Goal: Communication & Community: Answer question/provide support

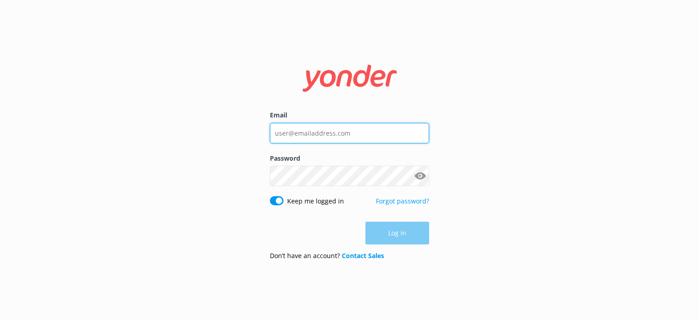
type input "[EMAIL_ADDRESS][DOMAIN_NAME]"
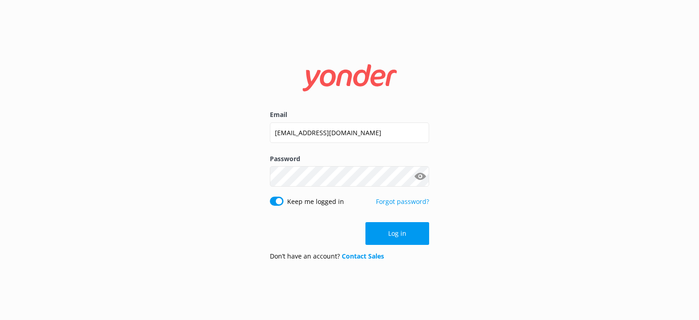
click at [393, 234] on div "Log in" at bounding box center [349, 233] width 159 height 23
click at [393, 234] on button "Log in" at bounding box center [397, 233] width 64 height 23
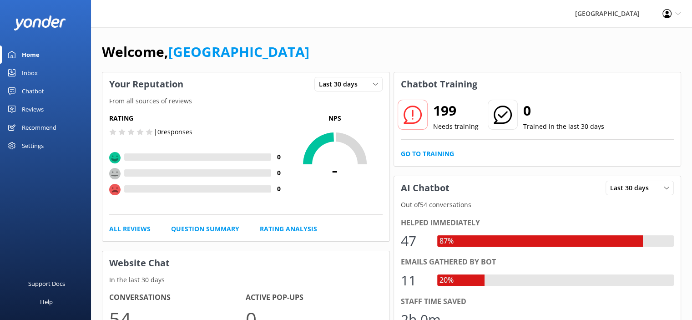
click at [39, 92] on div "Chatbot" at bounding box center [33, 91] width 22 height 18
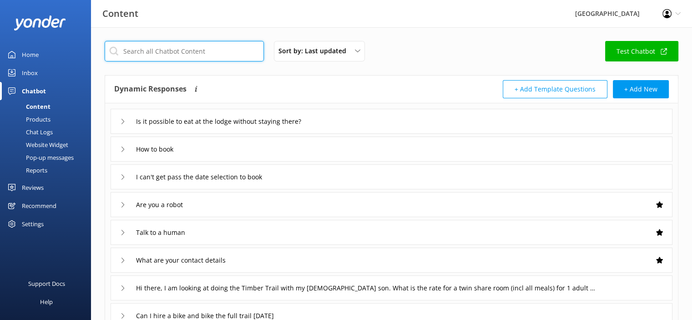
click at [177, 56] on input "text" at bounding box center [184, 51] width 159 height 20
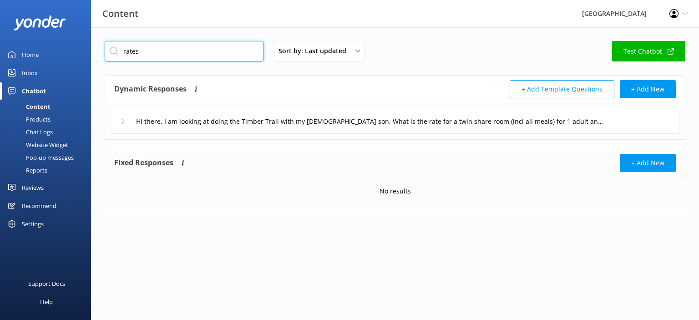
type input "rates"
click at [40, 157] on div "Pop-up messages" at bounding box center [39, 157] width 68 height 13
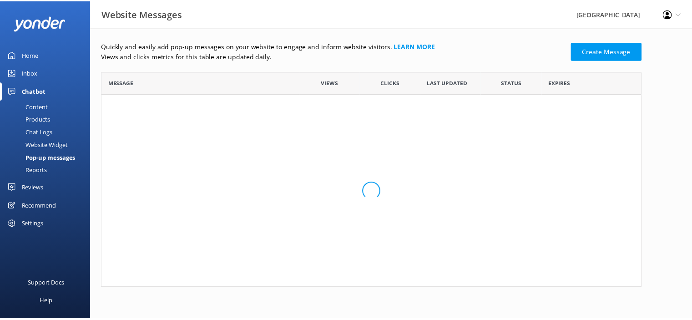
scroll to position [171, 539]
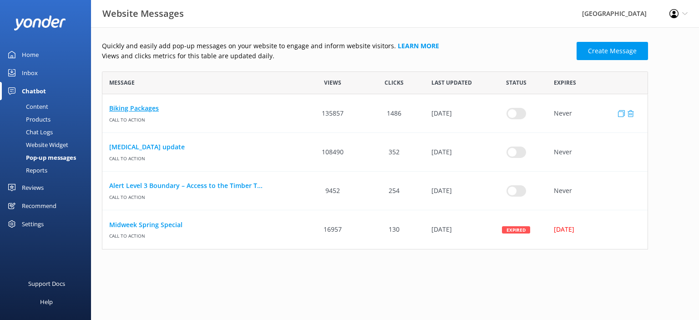
click at [145, 111] on link "Biking Packages" at bounding box center [202, 108] width 186 height 10
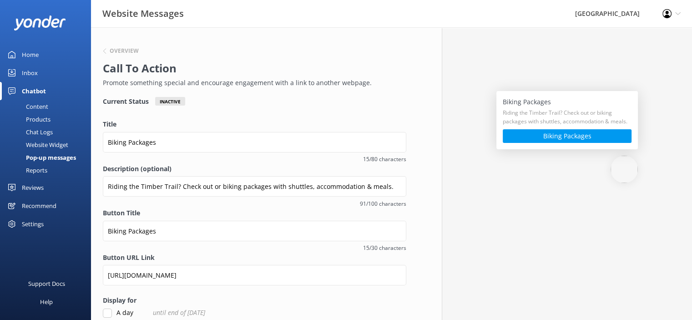
click at [37, 92] on div "Chatbot" at bounding box center [34, 91] width 24 height 18
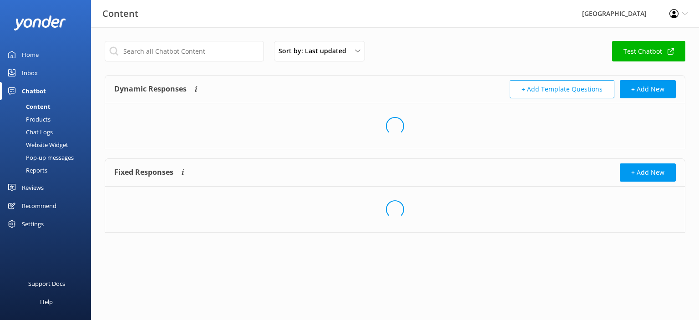
click at [37, 106] on div "Content" at bounding box center [27, 106] width 45 height 13
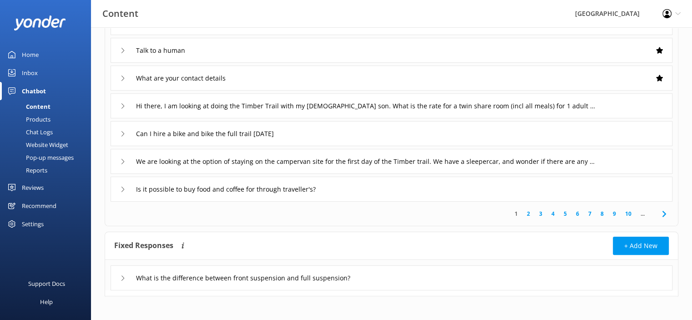
scroll to position [185, 0]
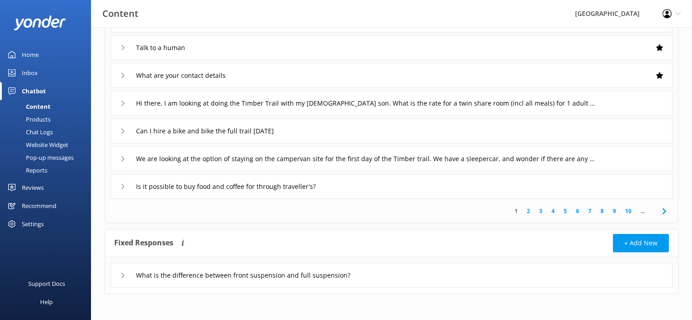
click at [530, 211] on link "2" at bounding box center [528, 211] width 12 height 9
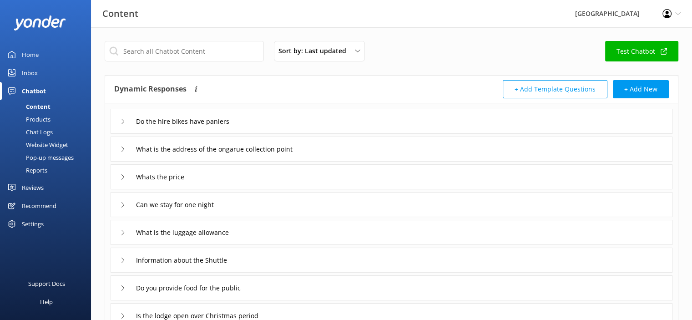
scroll to position [45, 0]
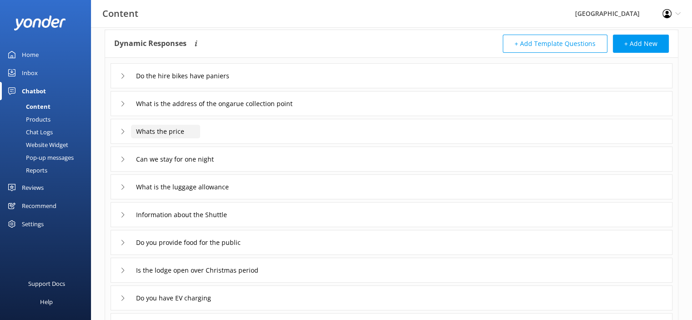
click at [167, 132] on input "Whats the price" at bounding box center [165, 132] width 69 height 14
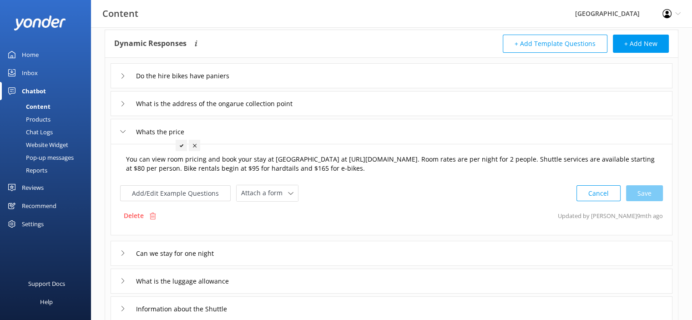
click at [305, 167] on textarea "You can view room pricing and book your stay at [GEOGRAPHIC_DATA] at [URL][DOMA…" at bounding box center [391, 164] width 541 height 29
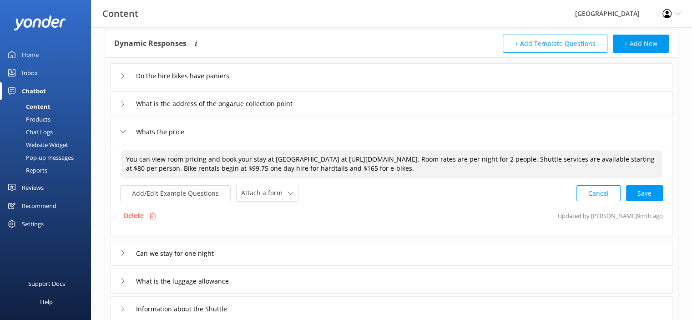
click at [421, 167] on textarea "You can view room pricing and book your stay at [GEOGRAPHIC_DATA] at [URL][DOMA…" at bounding box center [391, 164] width 541 height 29
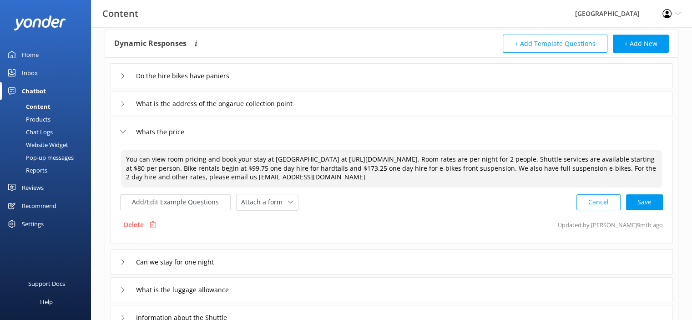
click at [193, 168] on textarea "You can view room pricing and book your stay at [GEOGRAPHIC_DATA] at [URL][DOMA…" at bounding box center [391, 169] width 541 height 38
click at [644, 201] on div "Cancel Save" at bounding box center [619, 202] width 86 height 17
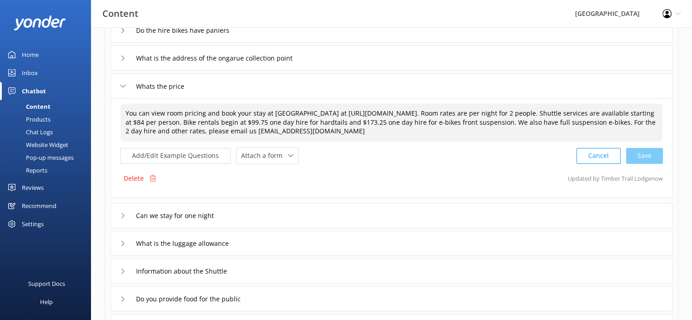
scroll to position [136, 0]
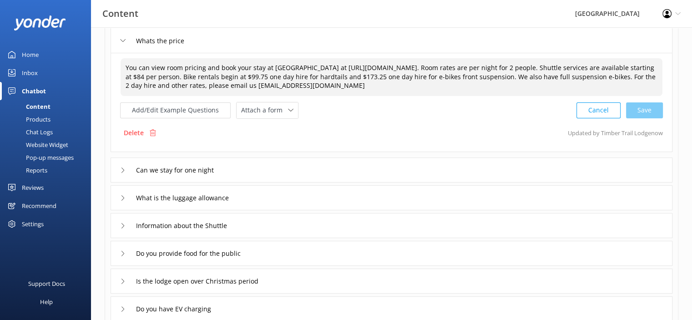
type textarea "You can view room pricing and book your stay at [GEOGRAPHIC_DATA] at [URL][DOMA…"
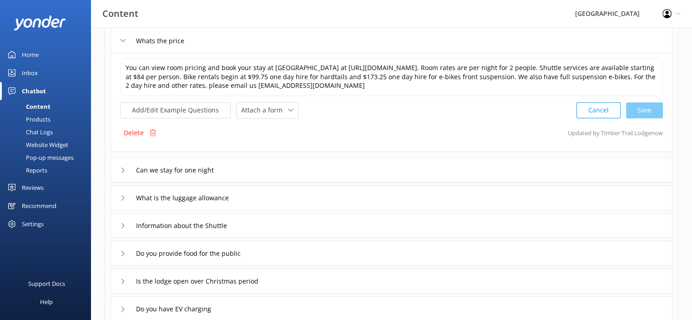
click at [121, 170] on icon at bounding box center [122, 169] width 5 height 5
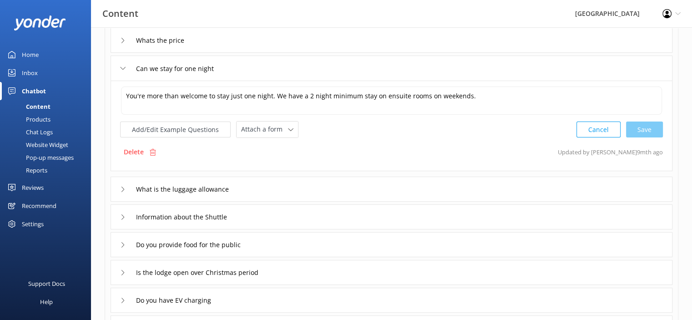
click at [125, 191] on div "What is the luggage allowance" at bounding box center [178, 189] width 116 height 15
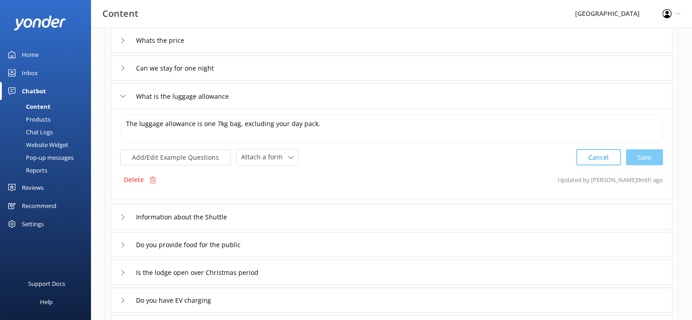
click at [124, 217] on icon at bounding box center [122, 216] width 5 height 5
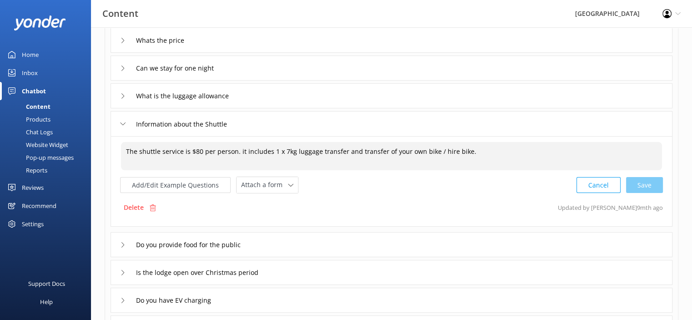
click at [197, 149] on textarea "The shuttle service is $80 per person. it includes 1 x 7kg luggage transfer and…" at bounding box center [391, 156] width 541 height 28
click at [478, 150] on textarea "The shuttle service is $84 per person. it includes 1 x 7kg luggage transfer and…" at bounding box center [391, 156] width 541 height 28
type textarea "The shuttle service is $84 per person. it includes 1 x 7kg luggage transfer and…"
click at [122, 247] on div "Do you provide food for the public" at bounding box center [187, 244] width 135 height 15
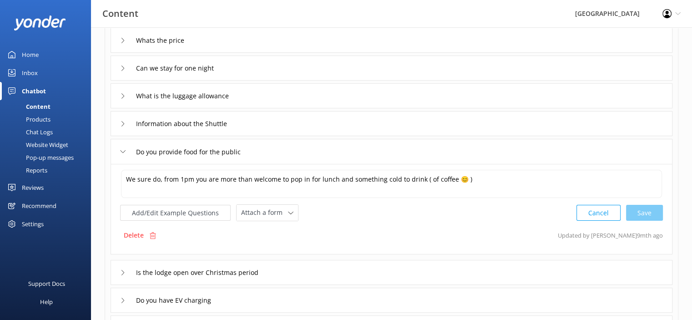
click at [122, 273] on icon at bounding box center [122, 272] width 5 height 5
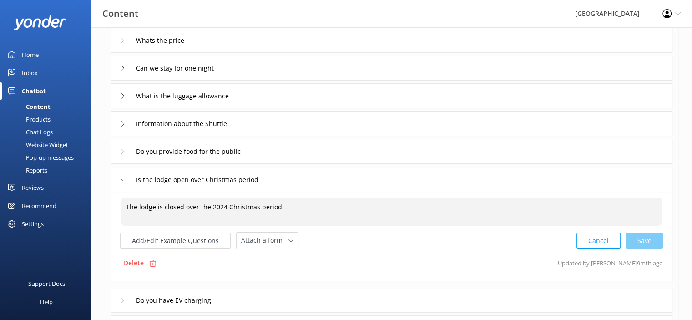
click at [222, 207] on textarea "The lodge is closed over the 2024 Christmas period." at bounding box center [391, 211] width 541 height 28
click at [273, 206] on textarea "The lodge is closed over the Christmas period." at bounding box center [391, 211] width 541 height 28
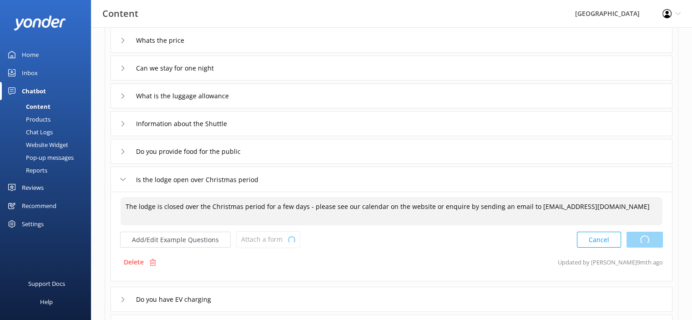
click at [646, 240] on div "Cancel Loading.." at bounding box center [620, 239] width 86 height 17
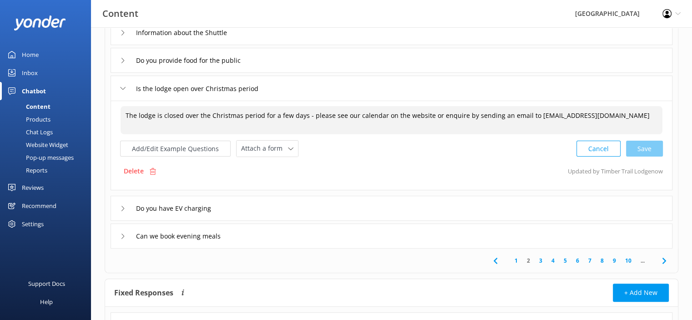
scroll to position [277, 0]
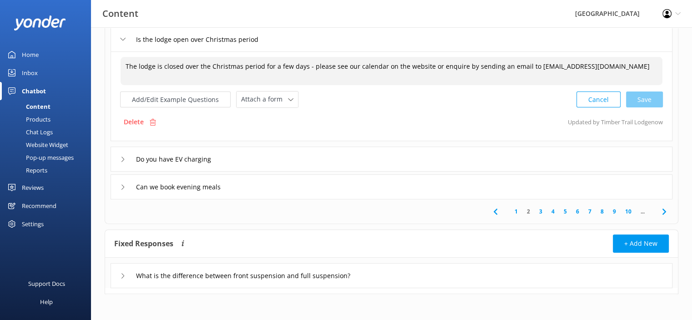
type textarea "The lodge is closed over the Christmas period for a few days - please see our c…"
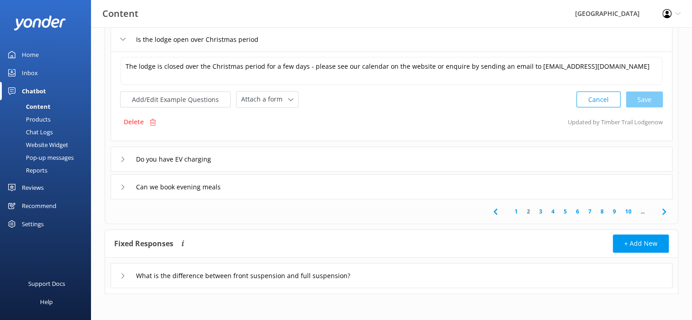
click at [121, 159] on icon at bounding box center [122, 159] width 5 height 5
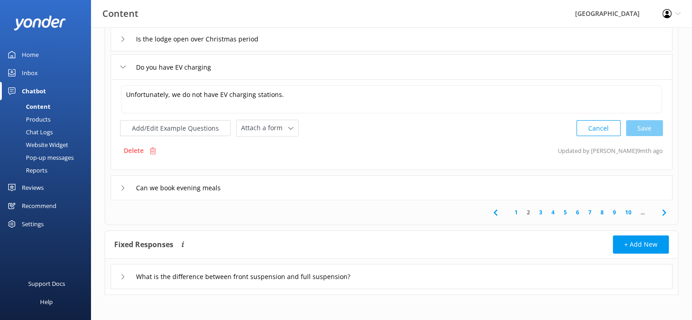
click at [124, 189] on div "Can we book evening meals" at bounding box center [171, 187] width 102 height 15
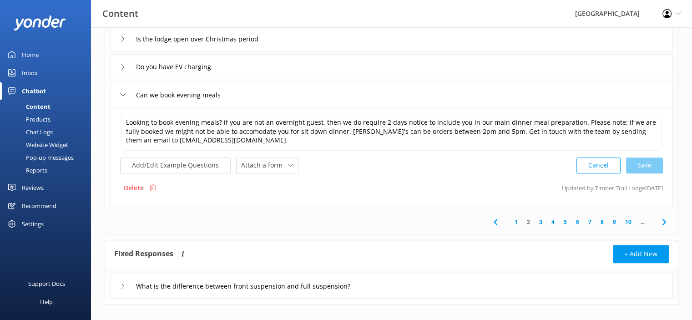
click at [540, 221] on link "3" at bounding box center [541, 221] width 12 height 9
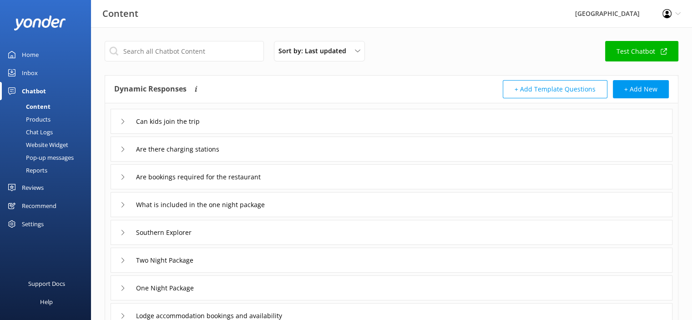
click at [122, 204] on icon at bounding box center [122, 204] width 5 height 5
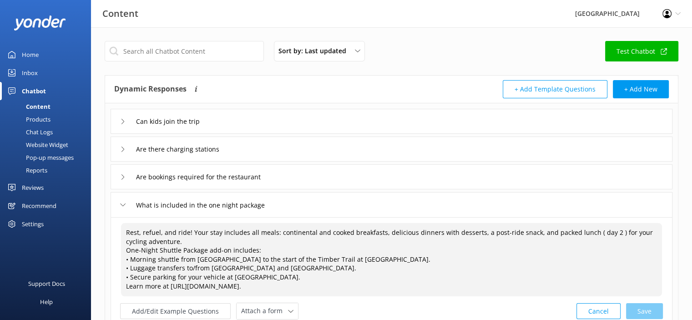
drag, startPoint x: 126, startPoint y: 231, endPoint x: 371, endPoint y: 277, distance: 249.0
click at [371, 277] on textarea "Rest, refuel, and ride! Your stay includes all meals: continental and cooked br…" at bounding box center [391, 259] width 541 height 73
paste textarea "One Night package: Day 1 – Northern Ride (Pureora → PiroPiro) Arrive at [GEOGRA…"
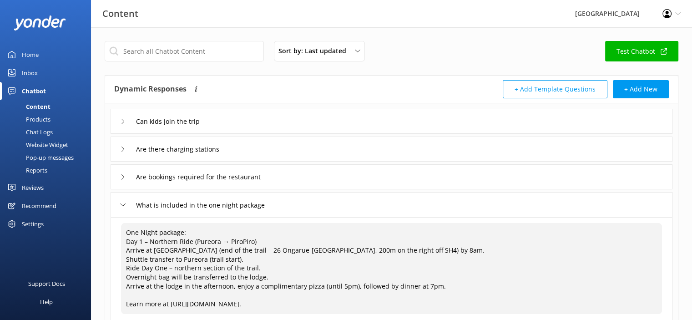
click at [129, 293] on textarea "One Night package: Day 1 – Northern Ride (Pureora → PiroPiro) Arrive at [GEOGRA…" at bounding box center [391, 268] width 541 height 91
paste textarea "Day 2 – Southern Ride (PiroPiro → Ongarue) Breakfast at the lodge. Collect your…"
type textarea "One Night package: Day 1 – Northern Ride (Pureora → PiroPiro) Arrive at [GEOGRA…"
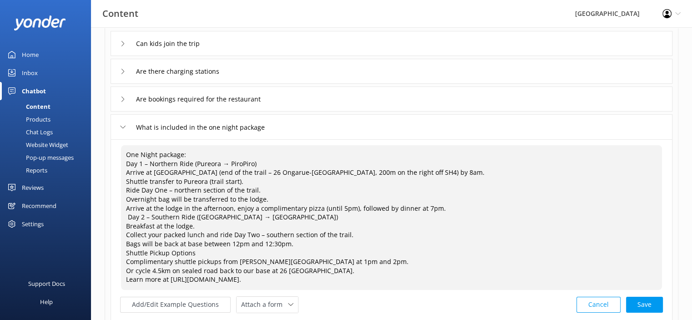
scroll to position [123, 0]
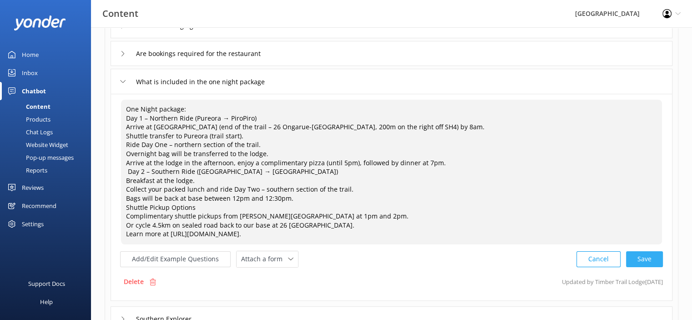
click at [642, 259] on div "Cancel Save" at bounding box center [619, 259] width 86 height 17
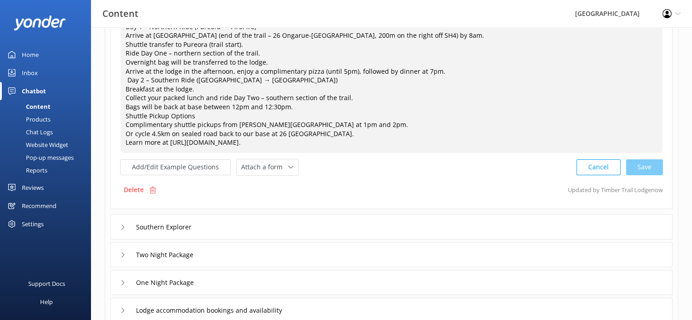
scroll to position [260, 0]
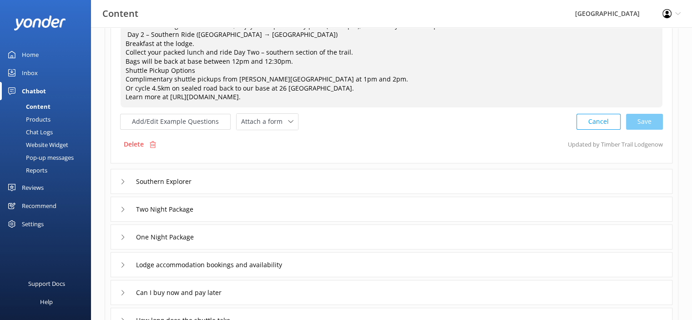
click at [122, 183] on icon at bounding box center [122, 181] width 5 height 5
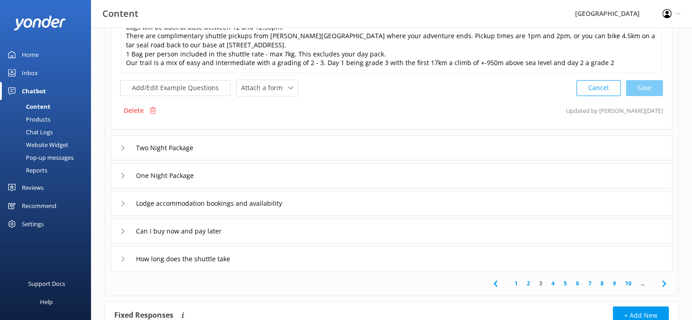
scroll to position [51, 0]
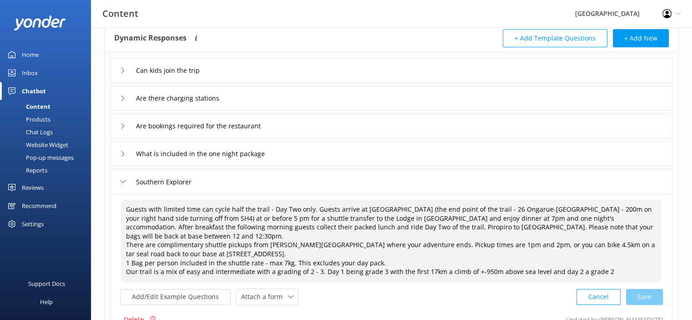
drag, startPoint x: 125, startPoint y: 206, endPoint x: 626, endPoint y: 268, distance: 504.7
click at [626, 268] on textarea "Guests with limited time can cycle half the trail - Day Two only. Guests arrive…" at bounding box center [391, 241] width 541 height 82
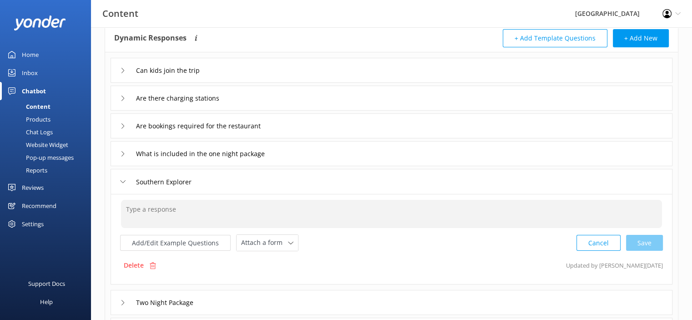
click at [180, 207] on textarea at bounding box center [391, 214] width 541 height 28
paste textarea "Day 1 – Arrival & Lodge Check-In Arrive at [GEOGRAPHIC_DATA] (end of the trail …"
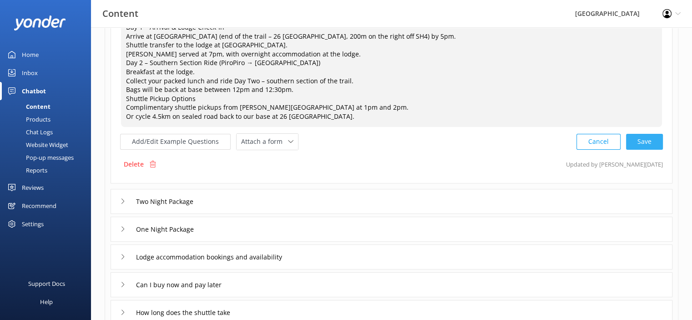
scroll to position [3, 0]
paste textarea "[URL][DOMAIN_NAME]"
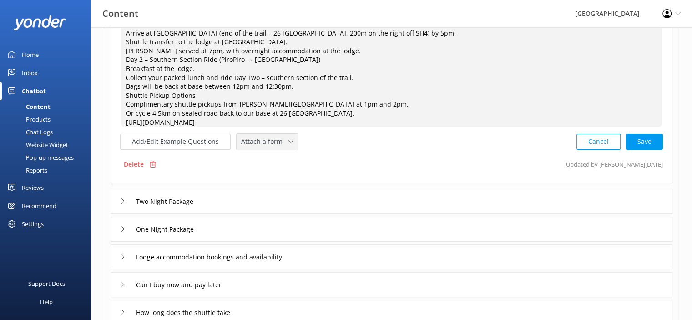
scroll to position [0, 0]
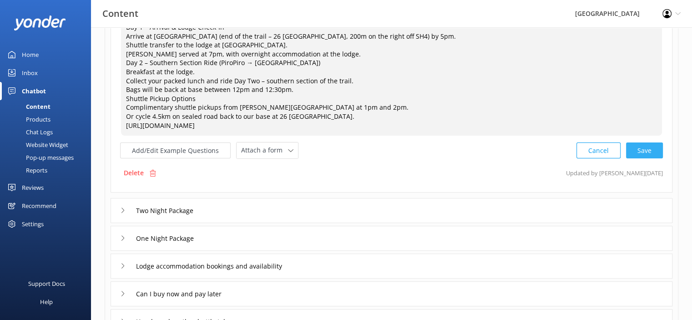
click at [648, 144] on div "Cancel Save" at bounding box center [619, 150] width 86 height 17
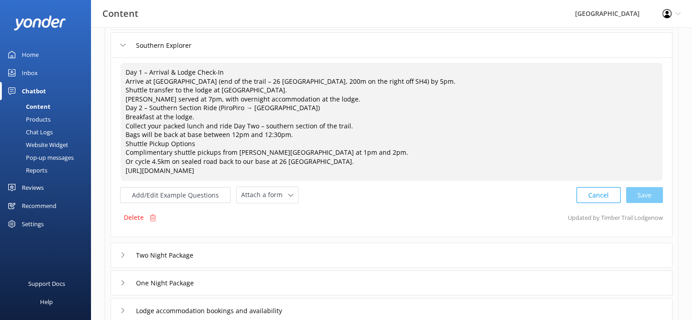
scroll to position [278, 0]
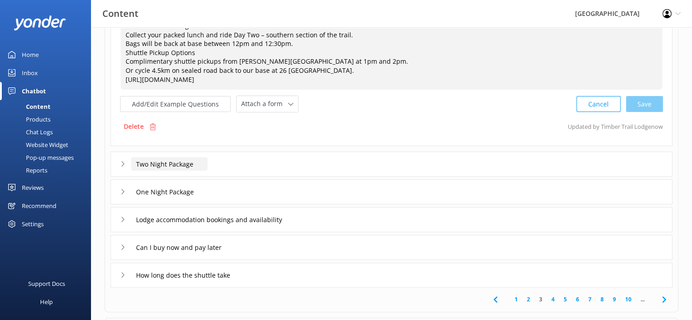
type textarea "Day 1 – Arrival & Lodge Check-In Arrive at [GEOGRAPHIC_DATA] (end of the trail …"
click at [152, 165] on input "Two Night Package" at bounding box center [169, 164] width 76 height 14
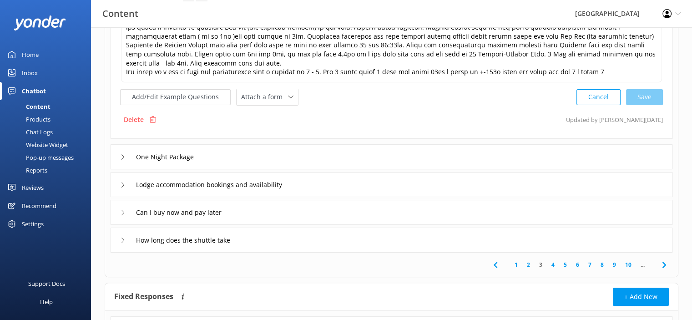
scroll to position [97, 0]
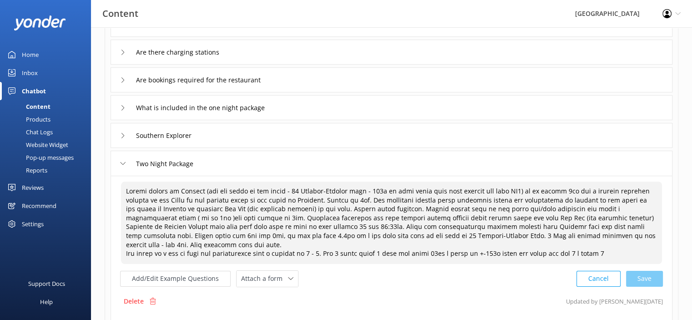
drag, startPoint x: 603, startPoint y: 253, endPoint x: 48, endPoint y: 180, distance: 560.4
click at [48, 180] on div "Content Timber Trail Lodge Profile Settings Logout Home Inbox Chatbot Content P…" at bounding box center [346, 243] width 692 height 626
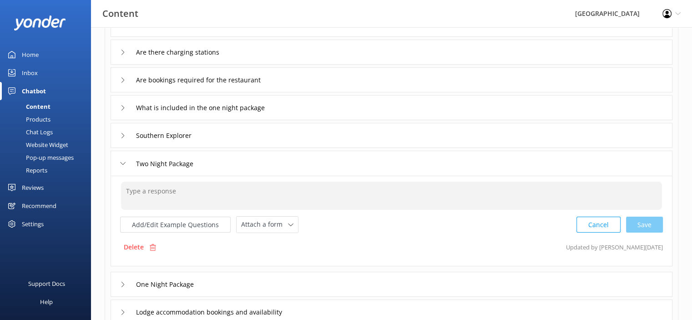
click at [141, 187] on textarea at bounding box center [391, 196] width 541 height 28
paste textarea "Arrival Arrive at [GEOGRAPHIC_DATA] (end of the trail – 26 Ongarue-[GEOGRAPHIC_…"
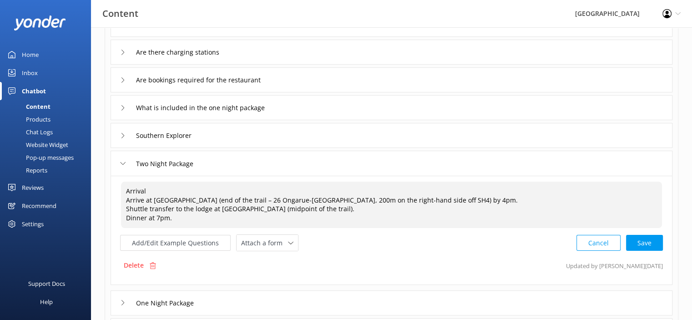
scroll to position [3, 0]
click at [133, 222] on textarea "Arrival Arrive at [GEOGRAPHIC_DATA] (end of the trail – 26 Ongarue-[GEOGRAPHIC_…" at bounding box center [391, 205] width 541 height 46
paste textarea "Day One 1 Northern Section (Pureora → PiroPiro) Breakfast at the lodge. Shuttle…"
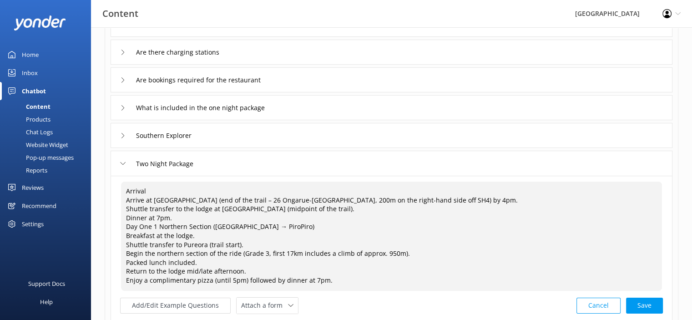
click at [154, 284] on textarea "Arrival Arrive at [GEOGRAPHIC_DATA] (end of the trail – 26 Ongarue-[GEOGRAPHIC_…" at bounding box center [391, 236] width 541 height 109
paste textarea "Day 2 – Southern Ride (PiroPiro → Ongarue) Breakfast at the lodge. Collect your…"
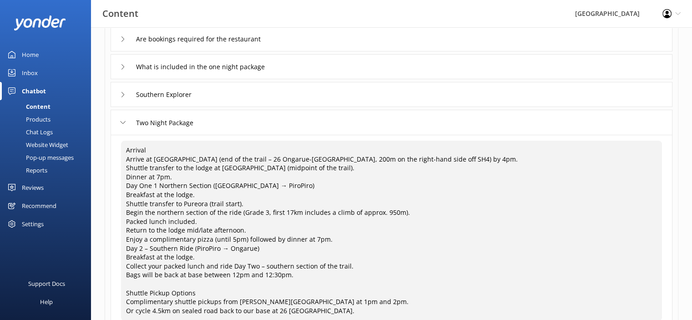
scroll to position [147, 0]
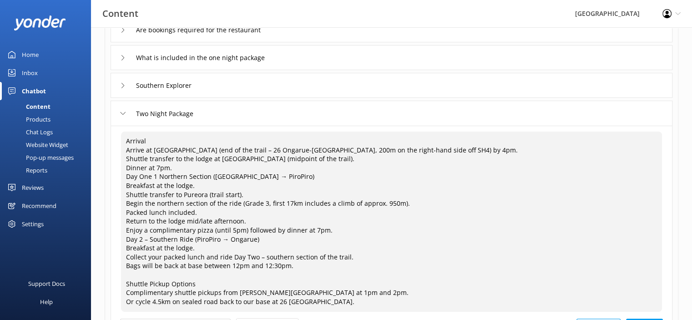
paste textarea "[URL][DOMAIN_NAME]"
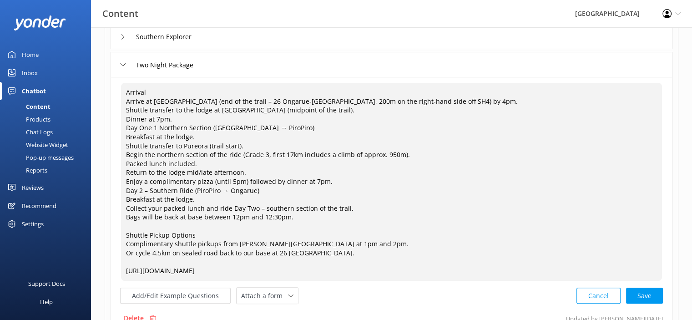
scroll to position [332, 0]
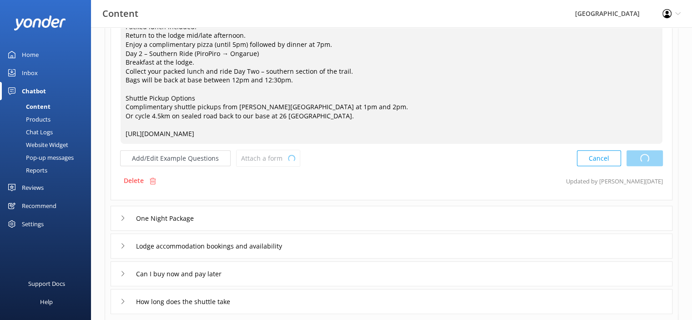
click at [636, 162] on div "Cancel Loading.." at bounding box center [620, 158] width 86 height 17
type textarea "Arrival Arrive at [GEOGRAPHIC_DATA] (end of the trail – 26 Ongarue-[GEOGRAPHIC_…"
click at [123, 221] on div "One Night Package" at bounding box center [158, 218] width 76 height 15
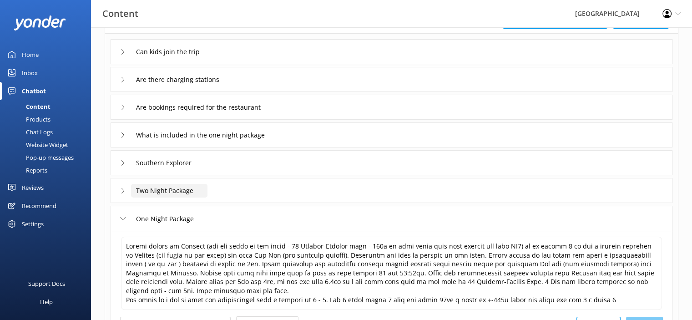
scroll to position [115, 0]
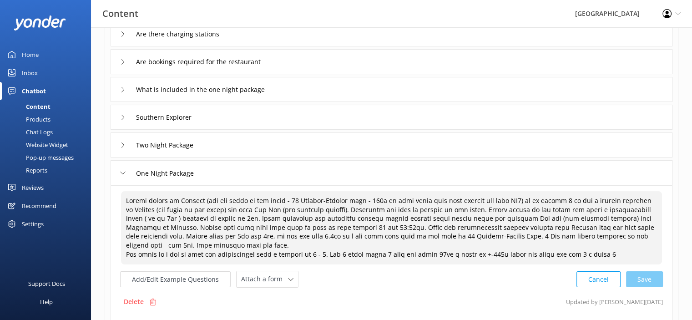
drag, startPoint x: 601, startPoint y: 255, endPoint x: 86, endPoint y: 167, distance: 523.0
click at [86, 167] on div "Content Timber Trail Lodge Profile Settings Logout Home Inbox Chatbot Content P…" at bounding box center [346, 220] width 692 height 617
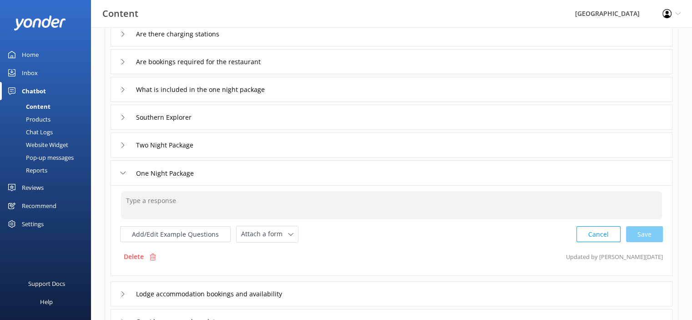
click at [143, 202] on textarea at bounding box center [391, 205] width 541 height 28
paste textarea "Day 1 – Northern Ride (Pureora → PiroPiro) Arrive at [GEOGRAPHIC_DATA] (end of …"
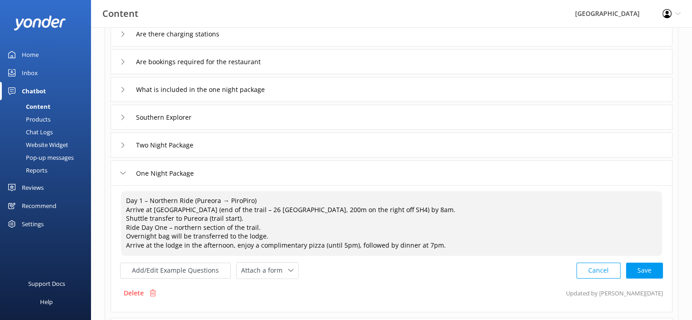
scroll to position [3, 0]
click at [131, 248] on textarea "Day 1 – Northern Ride (Pureora → PiroPiro) Arrive at [GEOGRAPHIC_DATA] (end of …" at bounding box center [391, 223] width 541 height 65
paste textarea "Day 2 – Southern Ride (PiroPiro → Ongarue) Breakfast at the lodge. Collect your…"
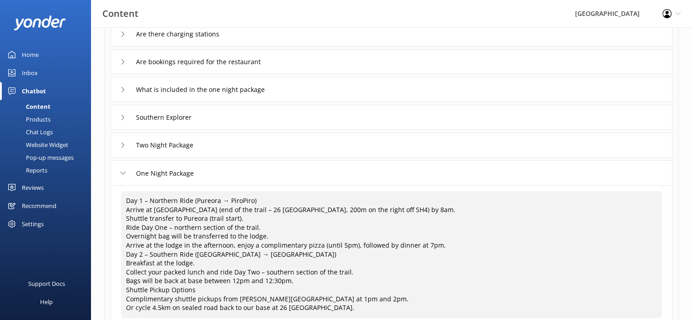
paste textarea "[URL][DOMAIN_NAME]"
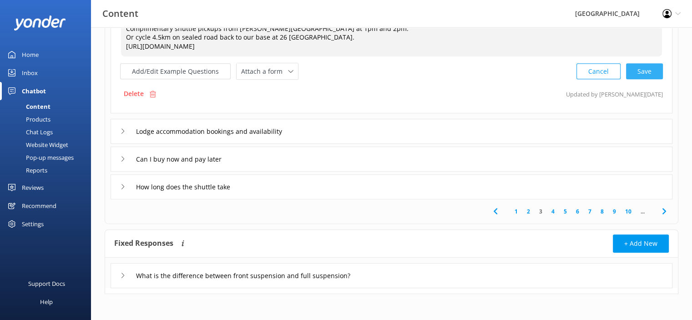
scroll to position [384, 0]
click at [636, 75] on div "Cancel Save" at bounding box center [619, 72] width 86 height 17
type textarea "Day 1 – Northern Ride (Pureora → PiroPiro) Arrive at [GEOGRAPHIC_DATA] (end of …"
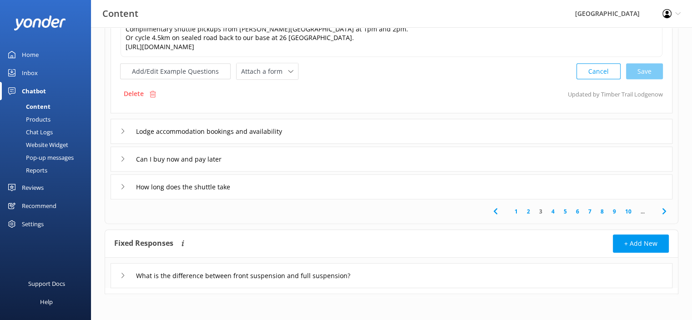
click at [120, 131] on icon at bounding box center [122, 130] width 5 height 5
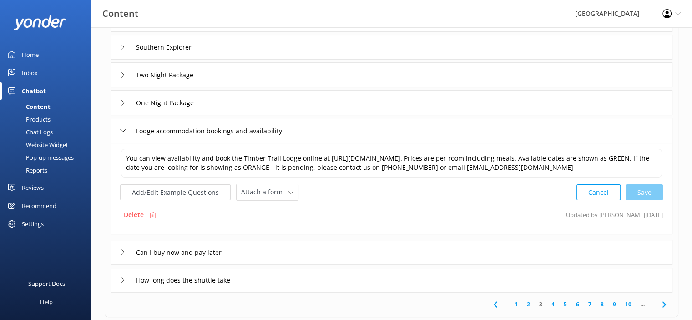
click at [122, 250] on icon at bounding box center [122, 251] width 5 height 5
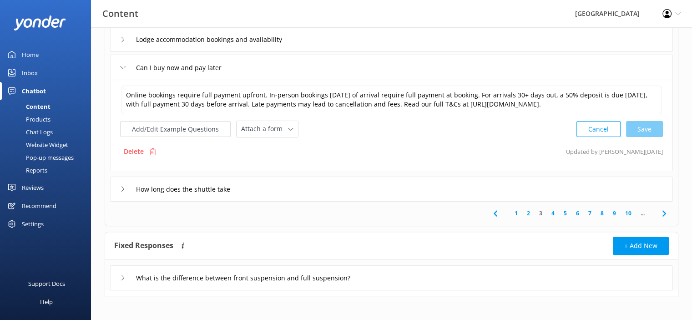
scroll to position [278, 0]
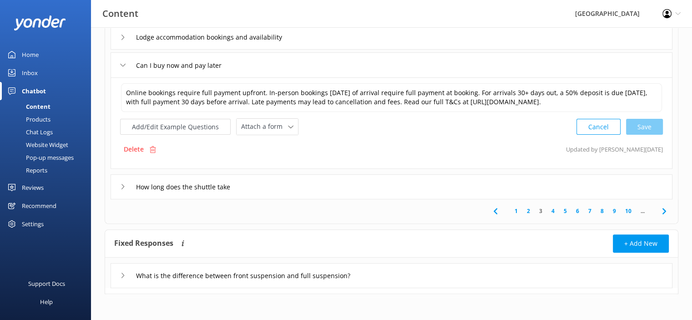
click at [123, 187] on icon at bounding box center [122, 186] width 5 height 5
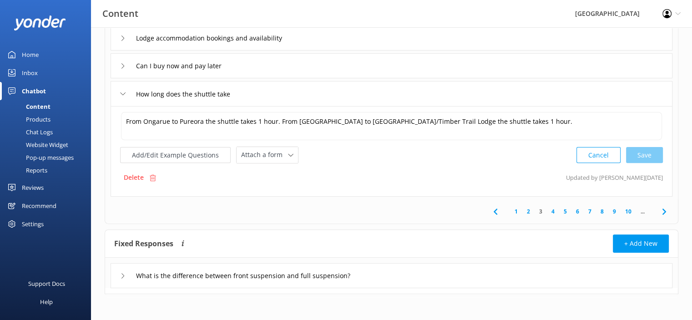
click at [552, 212] on link "4" at bounding box center [553, 211] width 12 height 9
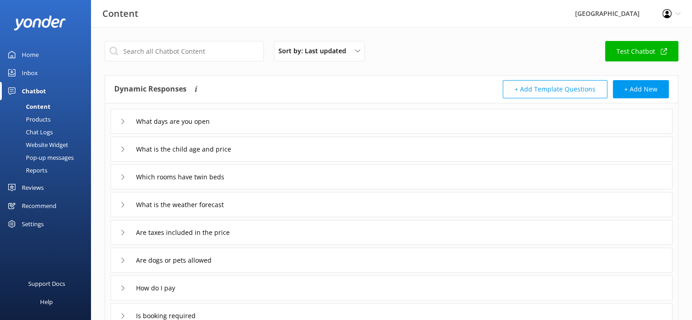
click at [126, 152] on div "What is the child age and price" at bounding box center [182, 148] width 124 height 15
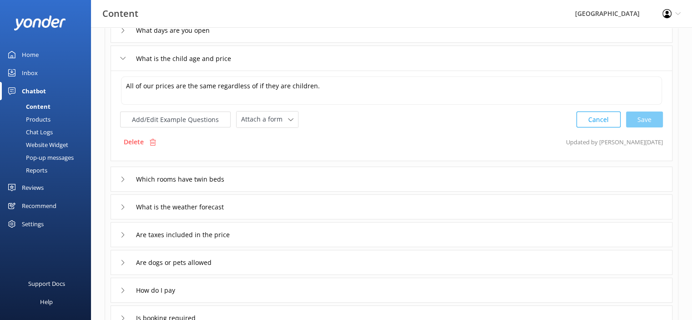
scroll to position [136, 0]
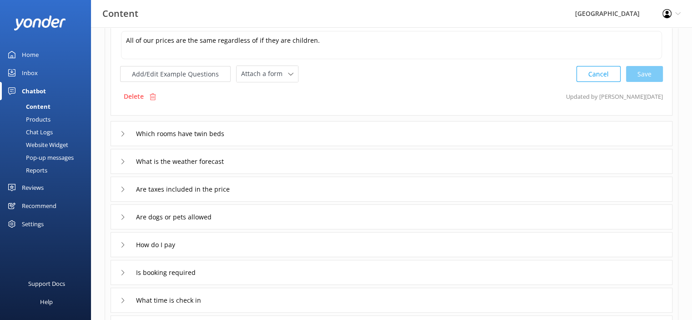
click at [121, 133] on icon at bounding box center [122, 133] width 5 height 5
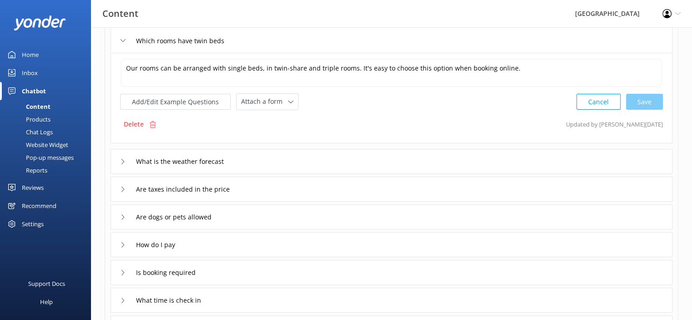
scroll to position [136, 0]
click at [123, 192] on div "Are taxes included in the price" at bounding box center [182, 189] width 124 height 15
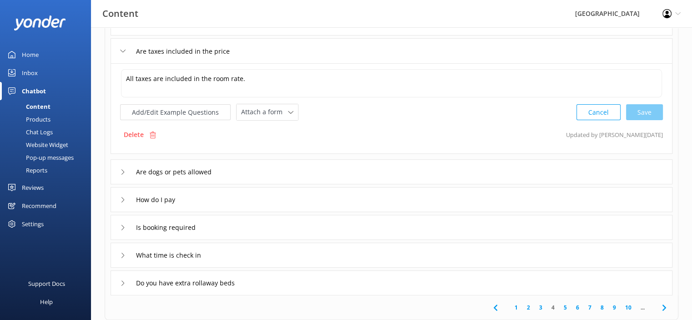
scroll to position [227, 0]
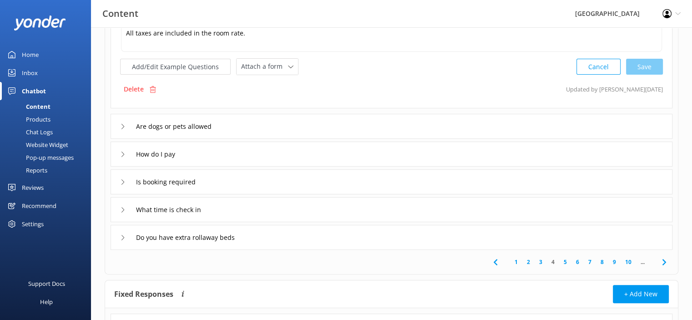
click at [122, 208] on icon at bounding box center [122, 209] width 5 height 5
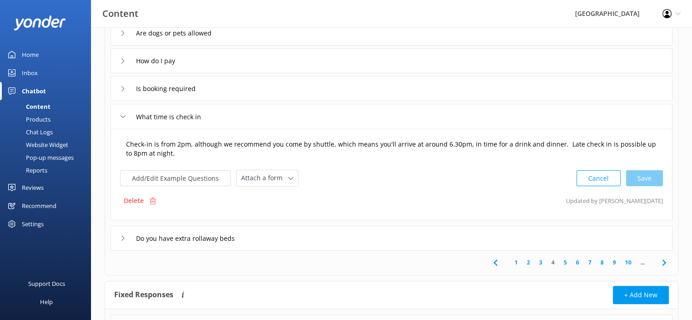
click at [415, 144] on textarea "Check-in is from 2pm, although we recommend you come by shuttle, which means yo…" at bounding box center [391, 149] width 541 height 29
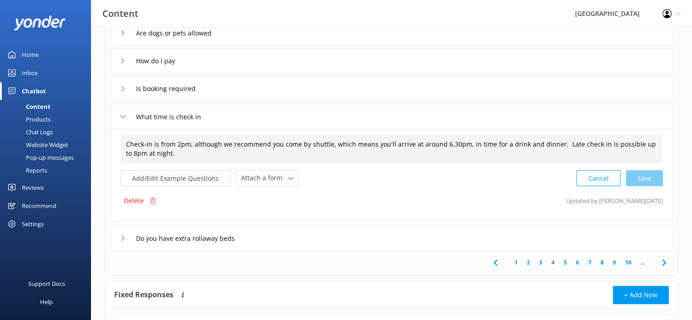
drag, startPoint x: 124, startPoint y: 142, endPoint x: 173, endPoint y: 156, distance: 50.6
click at [173, 156] on textarea "Check-in is from 2pm, although we recommend you come by shuttle, which means yo…" at bounding box center [391, 149] width 541 height 29
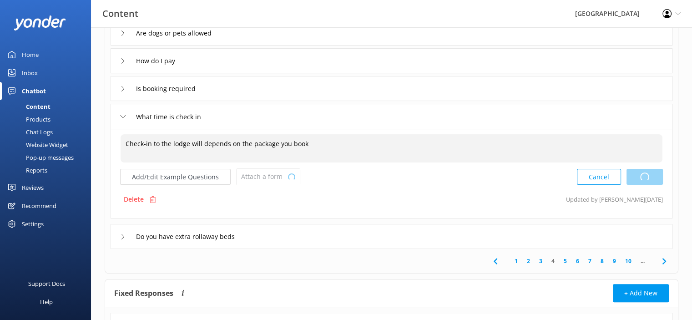
click at [654, 173] on div "Cancel Loading.." at bounding box center [620, 176] width 86 height 17
type textarea "Check-in to the lodge will depends on the package you book"
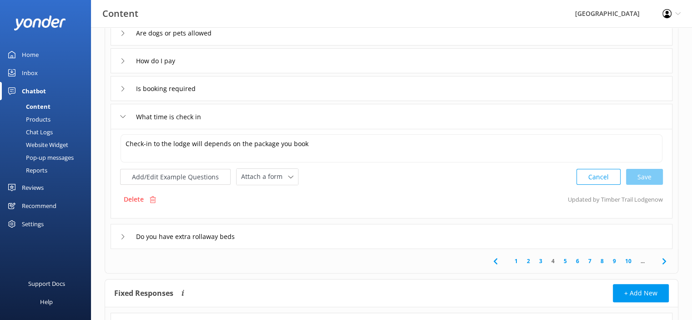
click at [564, 261] on link "5" at bounding box center [565, 261] width 12 height 9
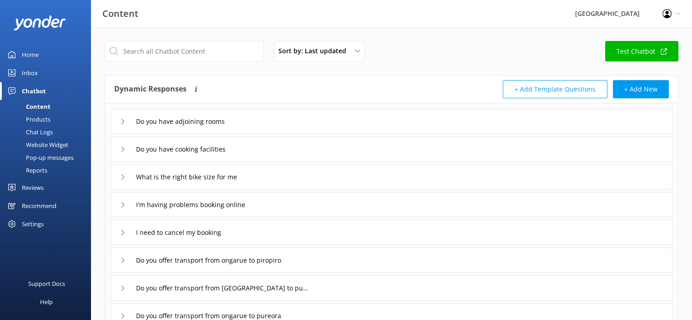
click at [122, 123] on use at bounding box center [122, 121] width 3 height 5
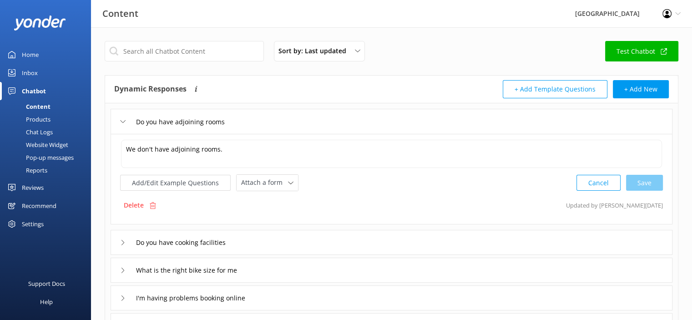
click at [121, 245] on div "Do you have cooking facilities" at bounding box center [180, 242] width 120 height 15
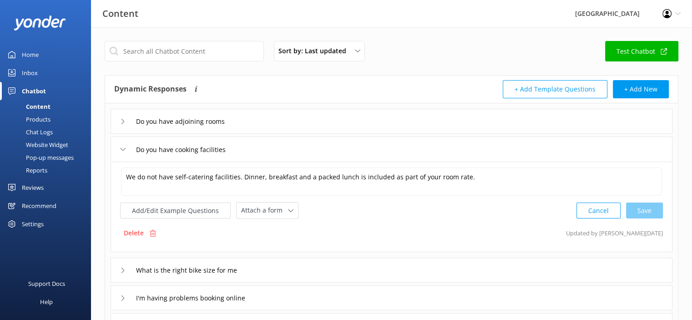
scroll to position [91, 0]
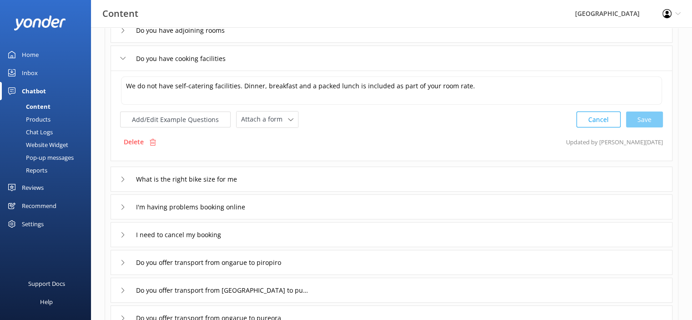
click at [121, 180] on icon at bounding box center [122, 179] width 5 height 5
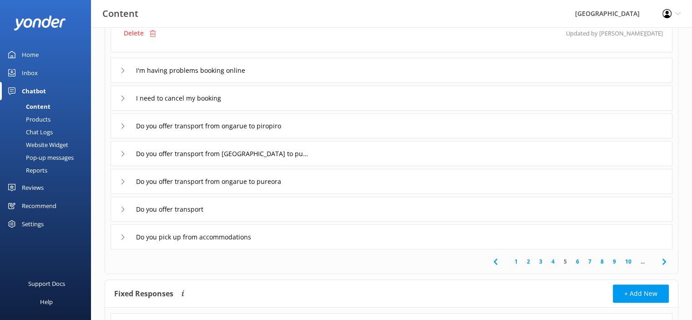
scroll to position [273, 0]
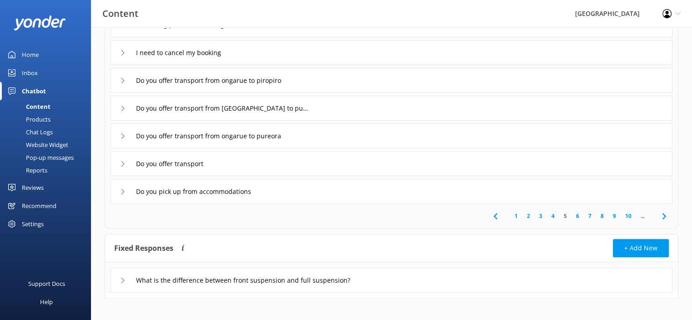
click at [576, 217] on link "6" at bounding box center [577, 216] width 12 height 9
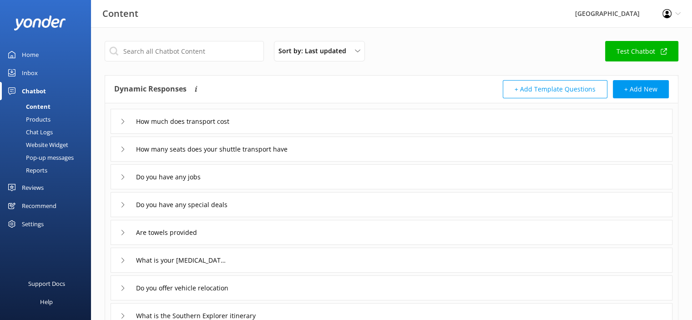
click at [122, 126] on div "How much does transport cost" at bounding box center [176, 121] width 113 height 15
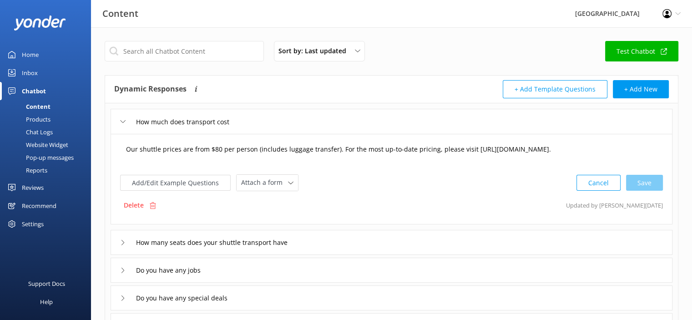
drag, startPoint x: 215, startPoint y: 148, endPoint x: 222, endPoint y: 142, distance: 9.3
click at [215, 148] on textarea "Our shuttle prices are from $80 per person (includes luggage transfer). For the…" at bounding box center [391, 154] width 541 height 28
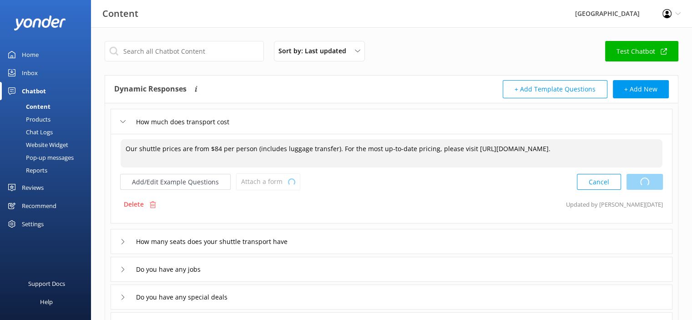
click at [639, 178] on div "Cancel Loading.." at bounding box center [620, 181] width 86 height 17
click at [467, 156] on textarea "Our shuttle prices are from $84 per person (includes luggage transfer). For the…" at bounding box center [392, 153] width 542 height 28
drag, startPoint x: 467, startPoint y: 149, endPoint x: 632, endPoint y: 149, distance: 165.2
click at [632, 149] on textarea "Our shuttle prices are from $84 per person (includes luggage transfer). For the…" at bounding box center [392, 153] width 542 height 28
paste textarea
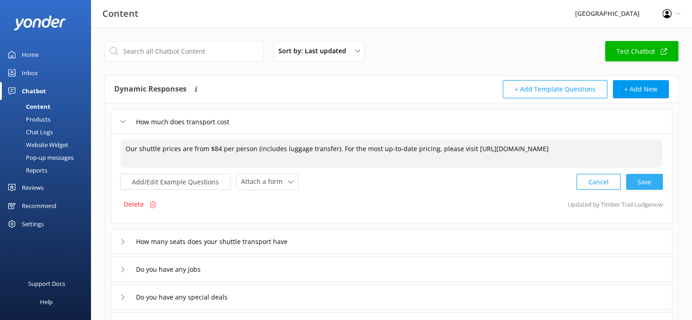
click at [641, 182] on div "Cancel Save" at bounding box center [619, 181] width 86 height 17
type textarea "Our shuttle prices are from $84 per person (includes luggage transfer). For the…"
